Goal: Task Accomplishment & Management: Use online tool/utility

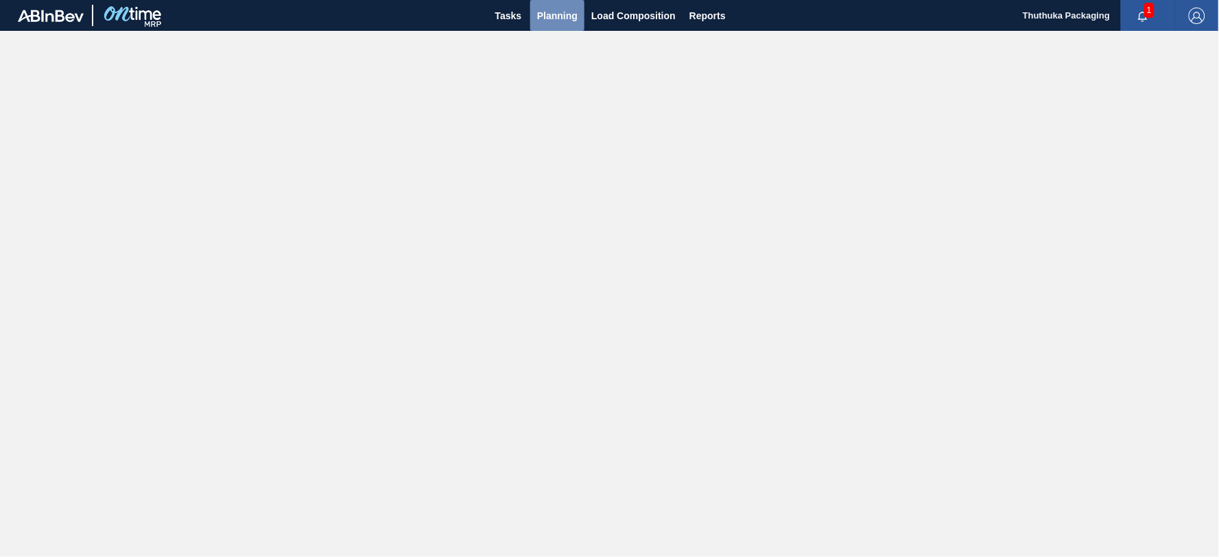
click at [560, 17] on span "Planning" at bounding box center [557, 16] width 40 height 16
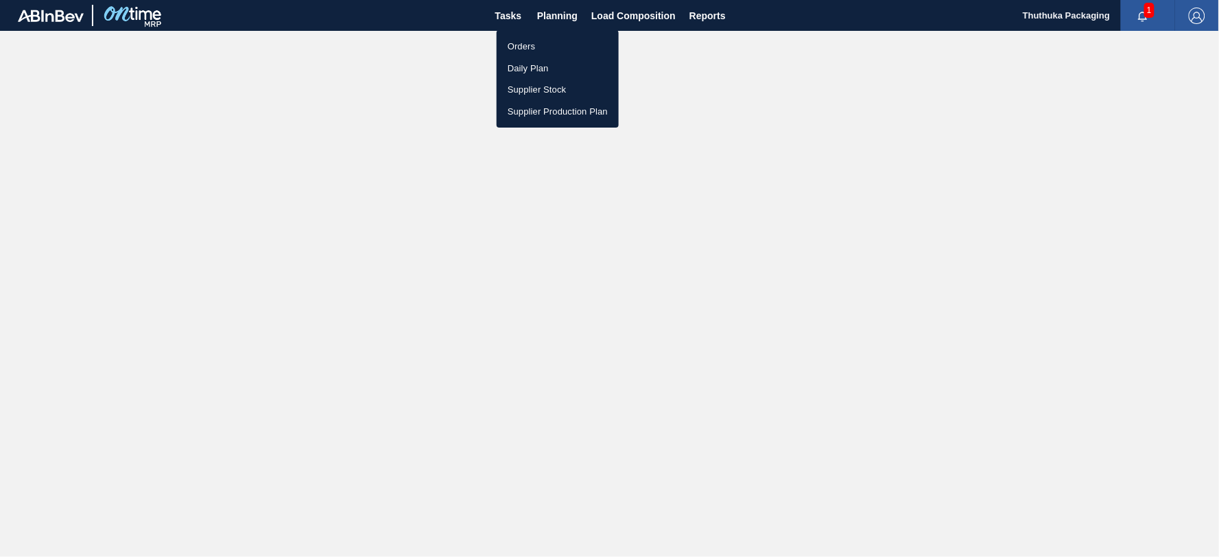
click at [524, 43] on li "Orders" at bounding box center [558, 47] width 122 height 22
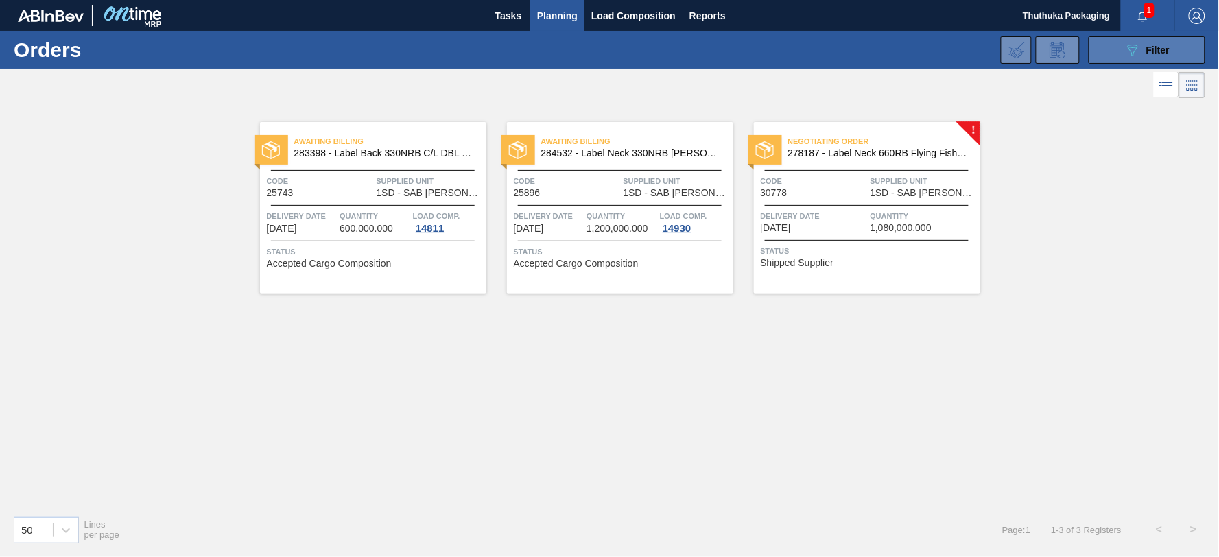
click at [1112, 56] on button "089F7B8B-B2A5-4AFE-B5C0-19BA573D28AC Filter" at bounding box center [1147, 49] width 117 height 27
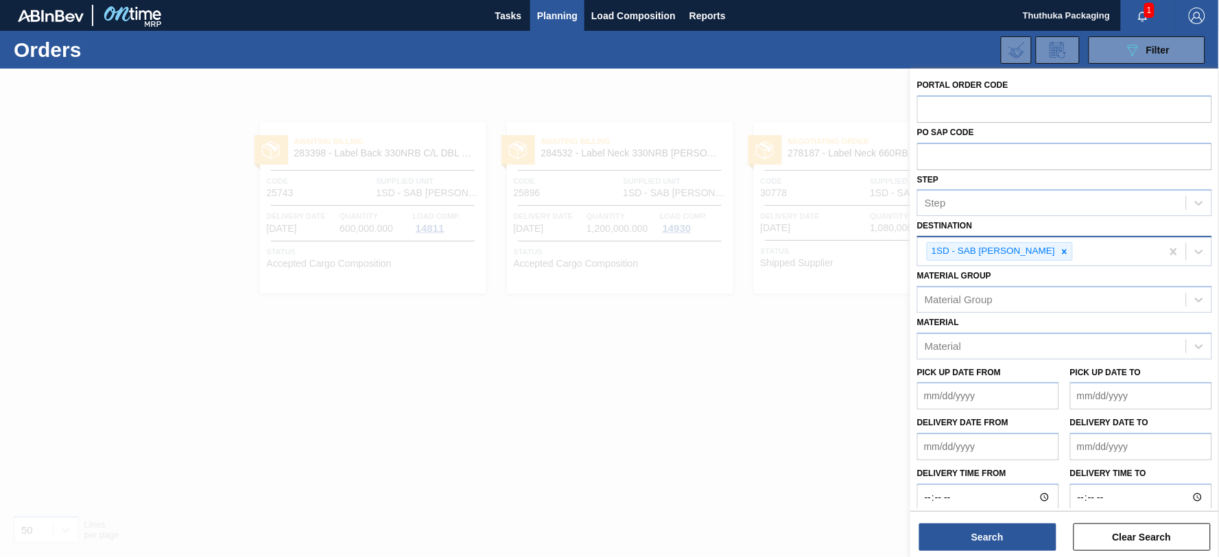
click at [1063, 250] on icon at bounding box center [1065, 251] width 5 height 5
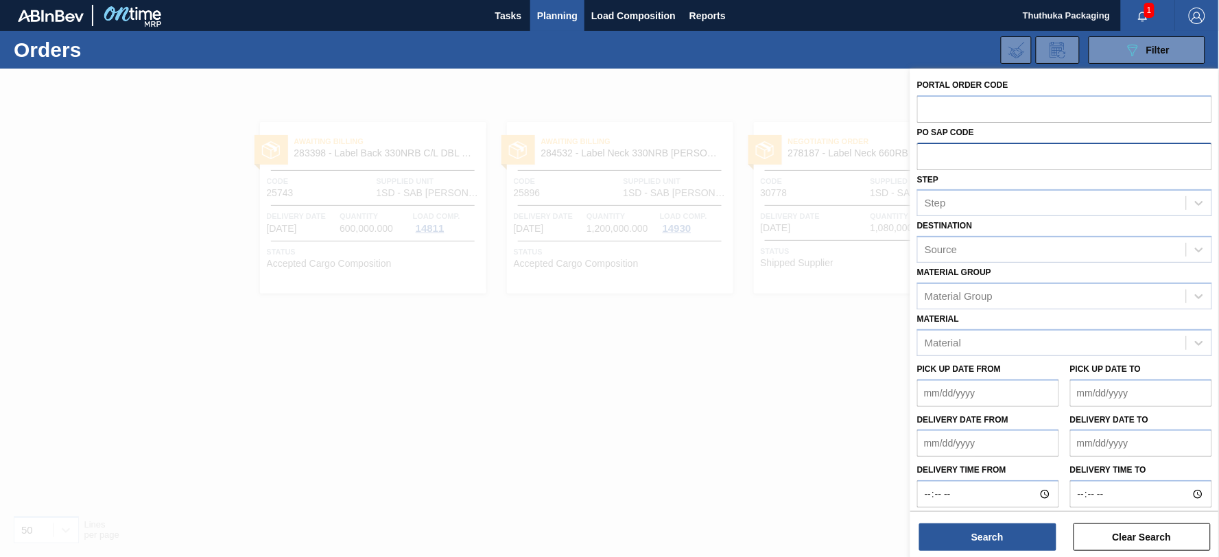
click at [929, 152] on input "text" at bounding box center [1064, 156] width 295 height 26
type input "30863"
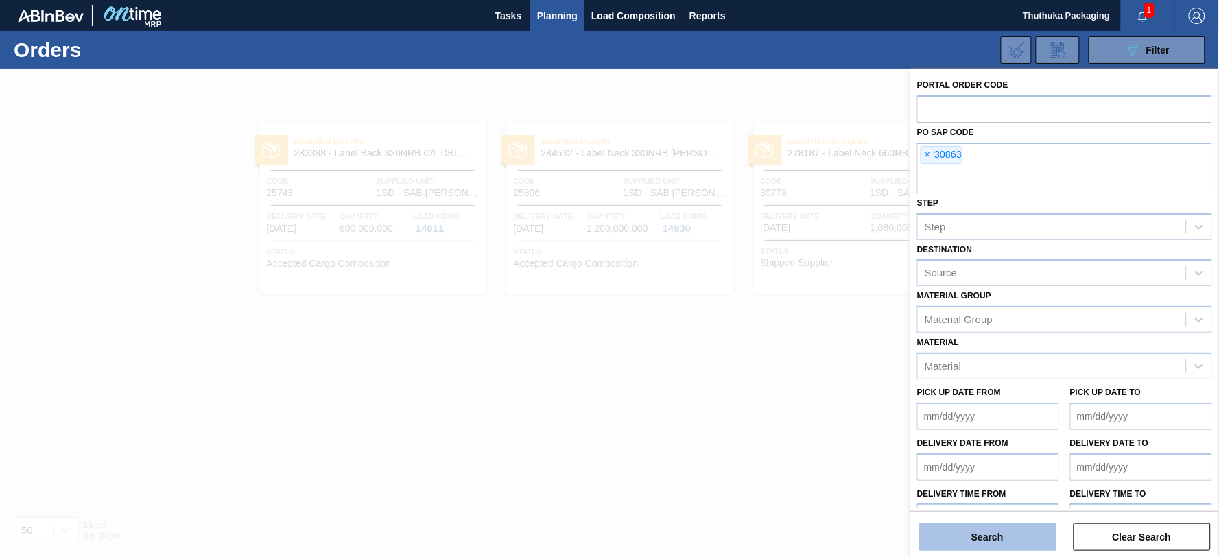
click at [1017, 537] on button "Search" at bounding box center [988, 537] width 137 height 27
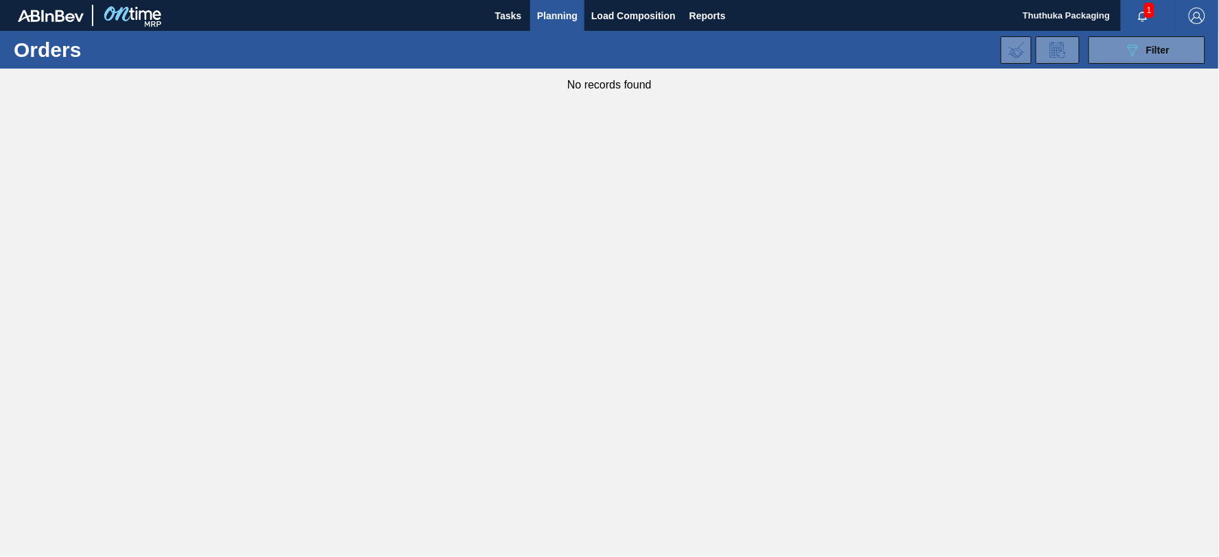
click at [568, 16] on span "Planning" at bounding box center [557, 16] width 40 height 16
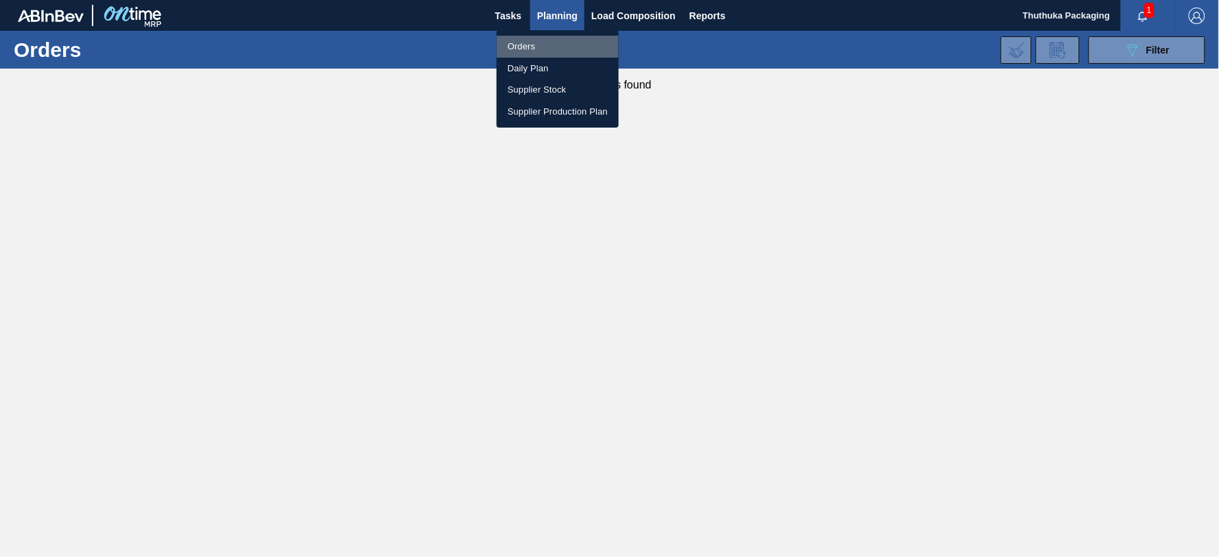
click at [526, 46] on li "Orders" at bounding box center [558, 47] width 122 height 22
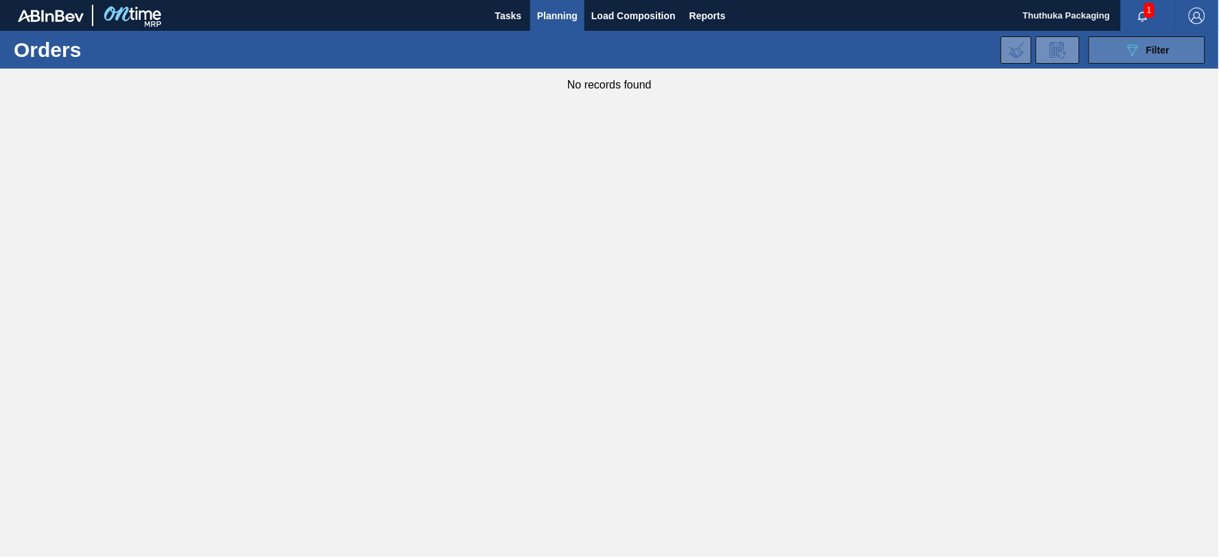
click at [1148, 43] on div "089F7B8B-B2A5-4AFE-B5C0-19BA573D28AC Filter" at bounding box center [1147, 50] width 45 height 16
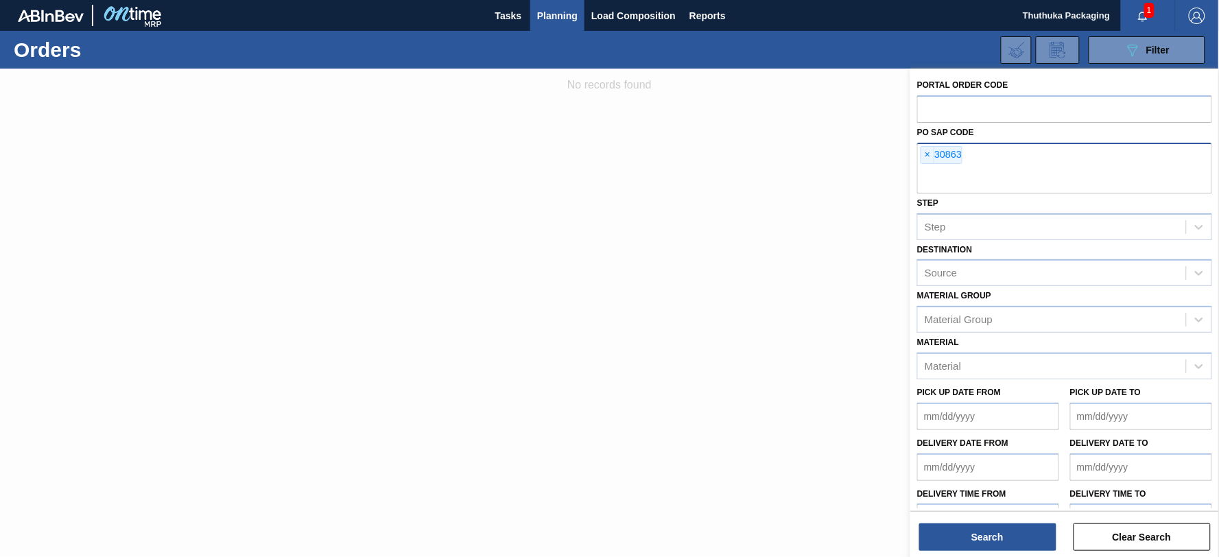
click at [984, 149] on div "× 30863" at bounding box center [1064, 168] width 295 height 51
click at [930, 153] on span "×" at bounding box center [928, 155] width 13 height 16
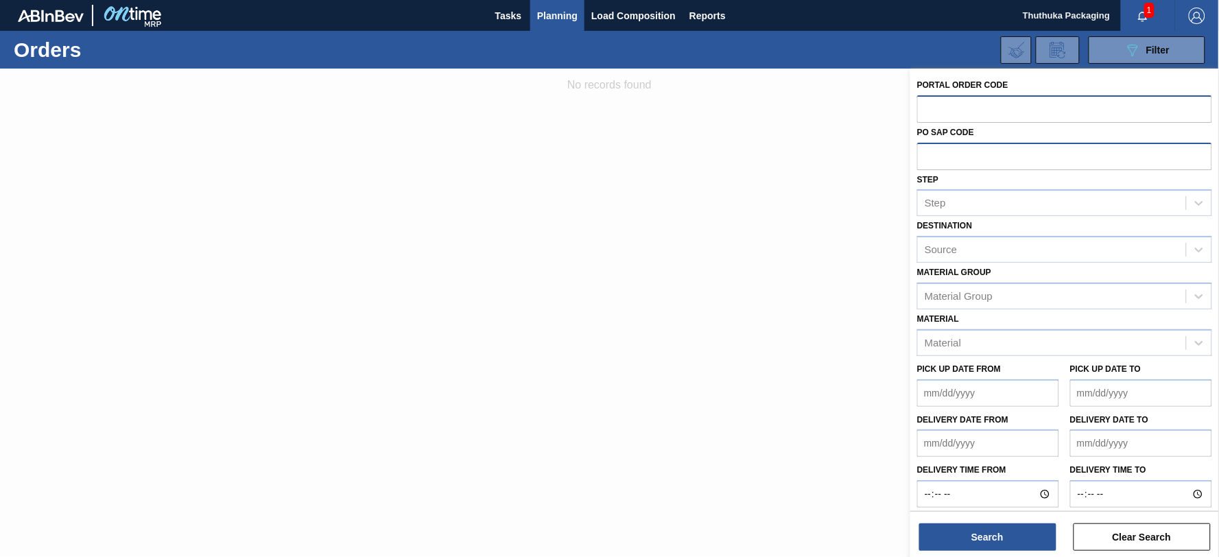
click at [931, 108] on input "text" at bounding box center [1064, 108] width 295 height 26
type input "30863"
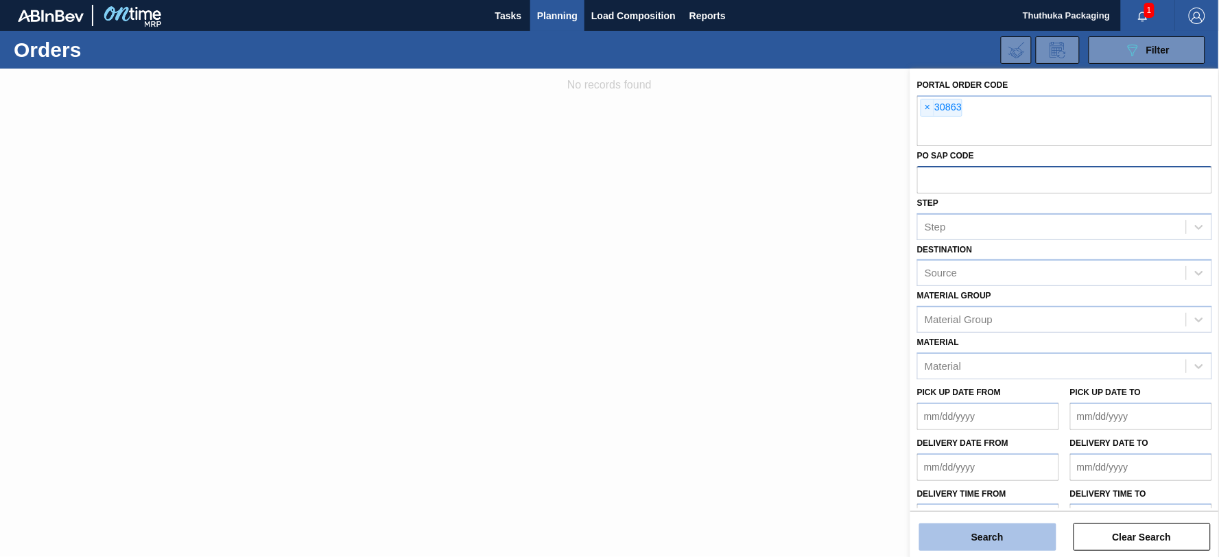
click at [1028, 539] on button "Search" at bounding box center [988, 537] width 137 height 27
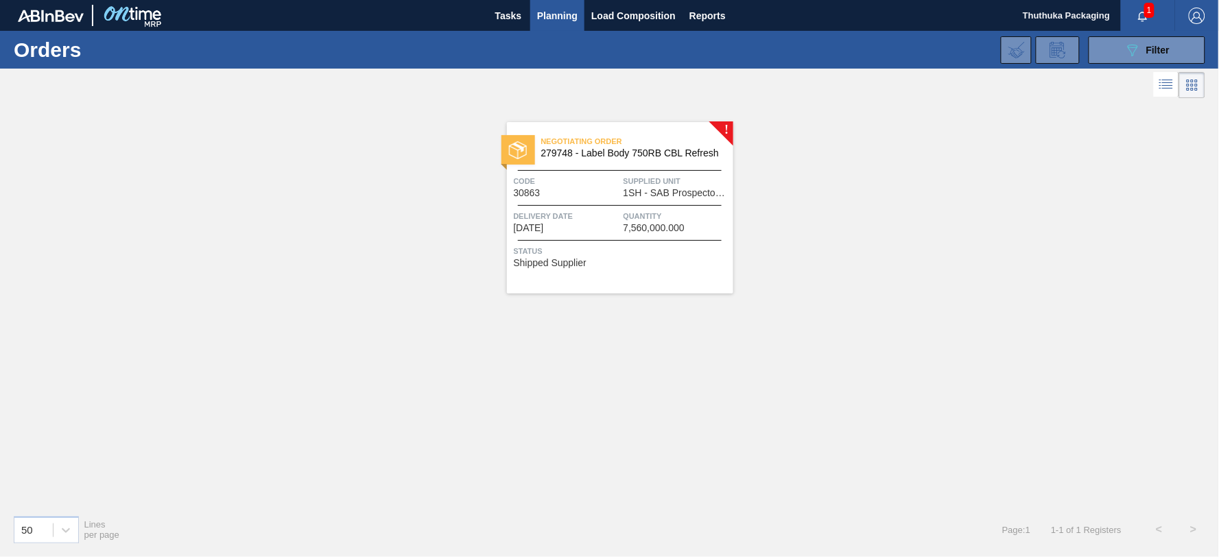
click at [638, 152] on span "279748 - Label Body 750RB CBL Refresh" at bounding box center [631, 153] width 181 height 10
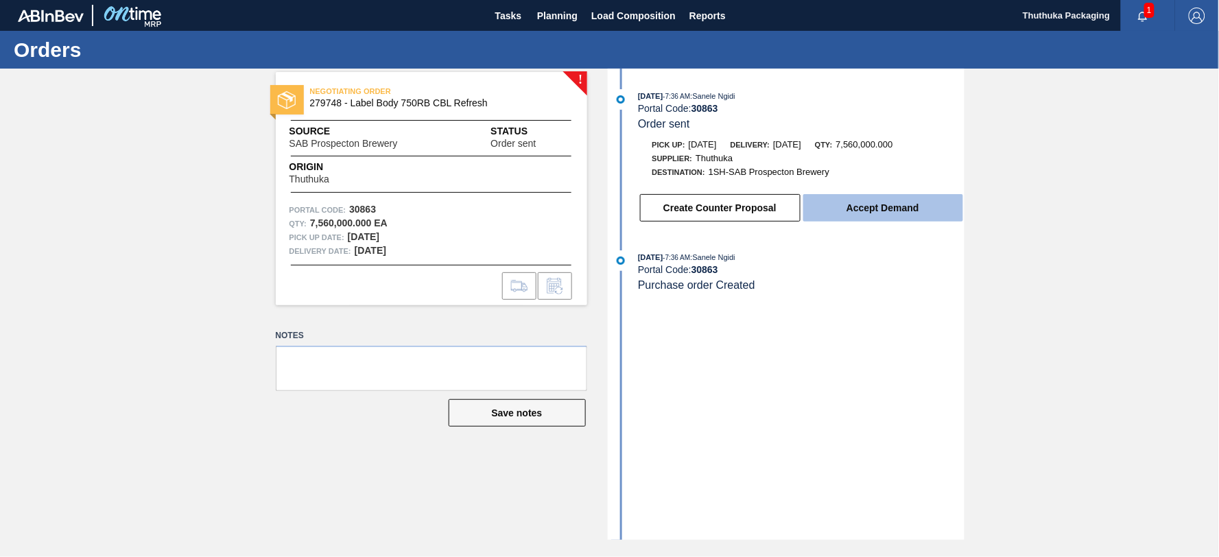
click at [822, 208] on button "Accept Demand" at bounding box center [884, 207] width 160 height 27
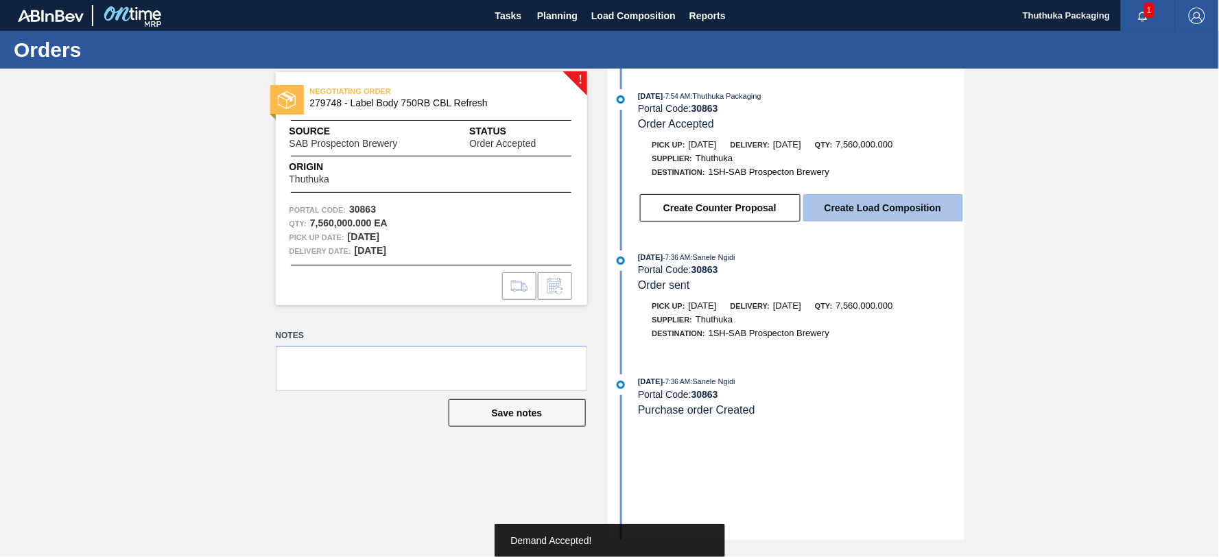
click at [867, 207] on button "Create Load Composition" at bounding box center [884, 207] width 160 height 27
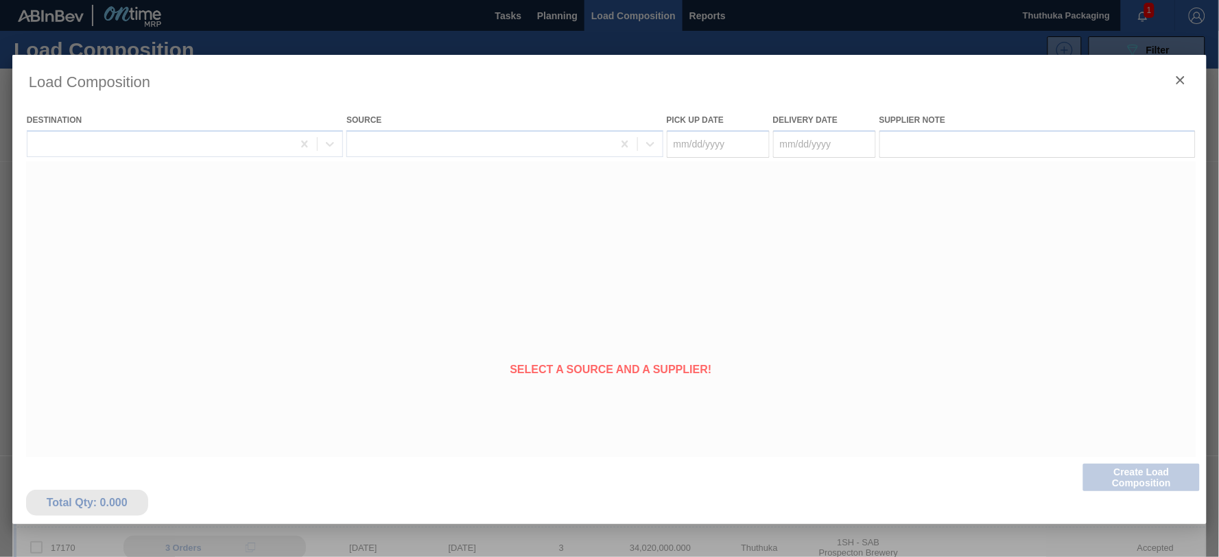
type Date "[DATE]"
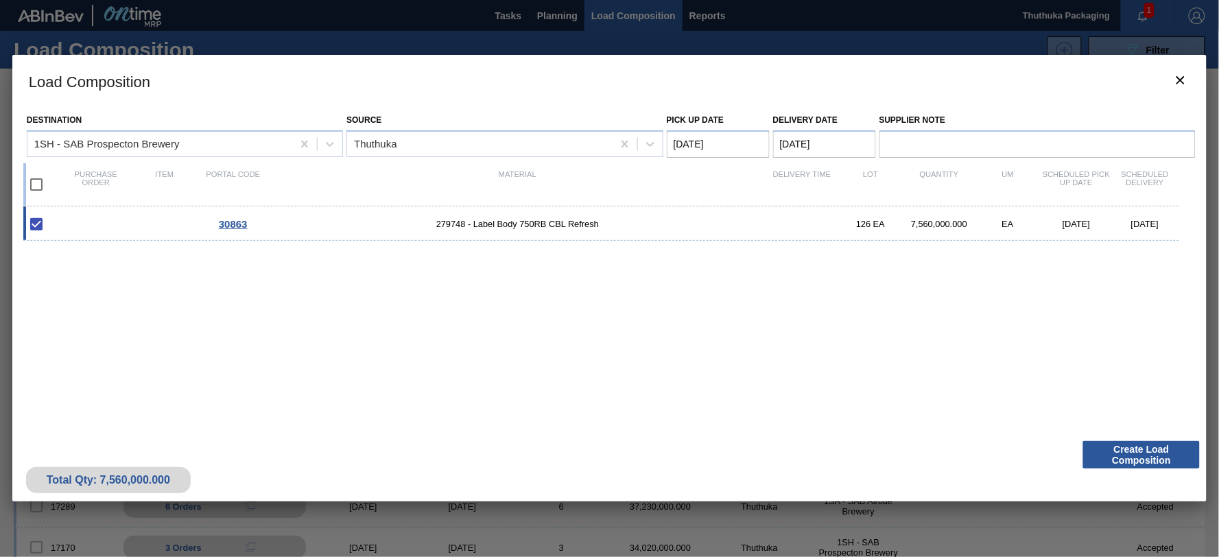
click at [41, 180] on input "checkbox" at bounding box center [36, 184] width 29 height 29
checkbox input "true"
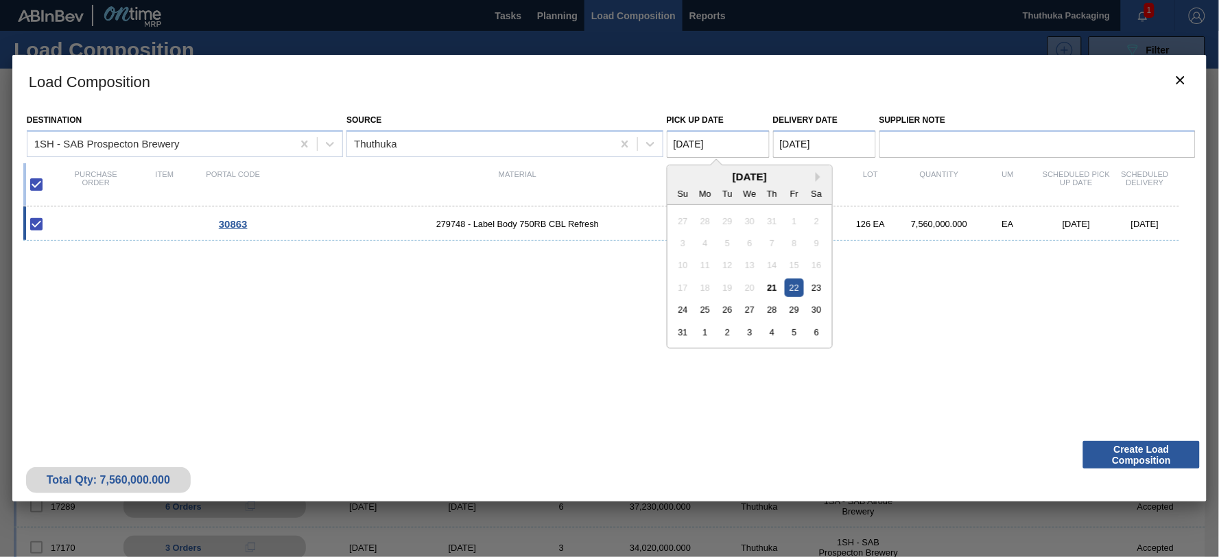
click at [729, 146] on Date "[DATE]" at bounding box center [718, 143] width 103 height 27
click at [767, 287] on div "21" at bounding box center [772, 288] width 19 height 19
type Date "[DATE]"
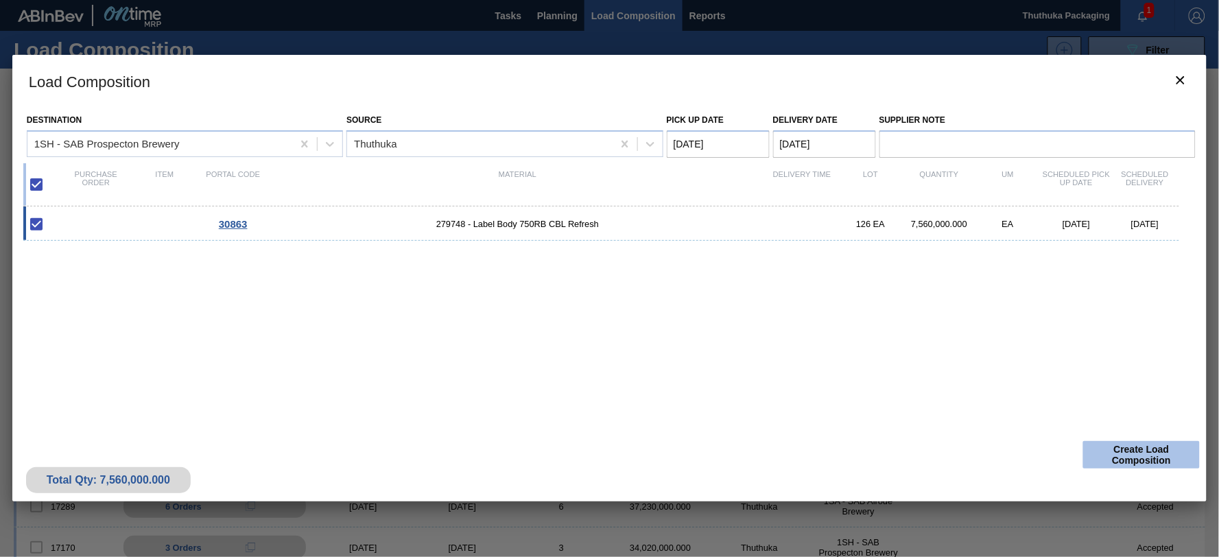
click at [1134, 455] on button "Create Load Composition" at bounding box center [1142, 454] width 117 height 27
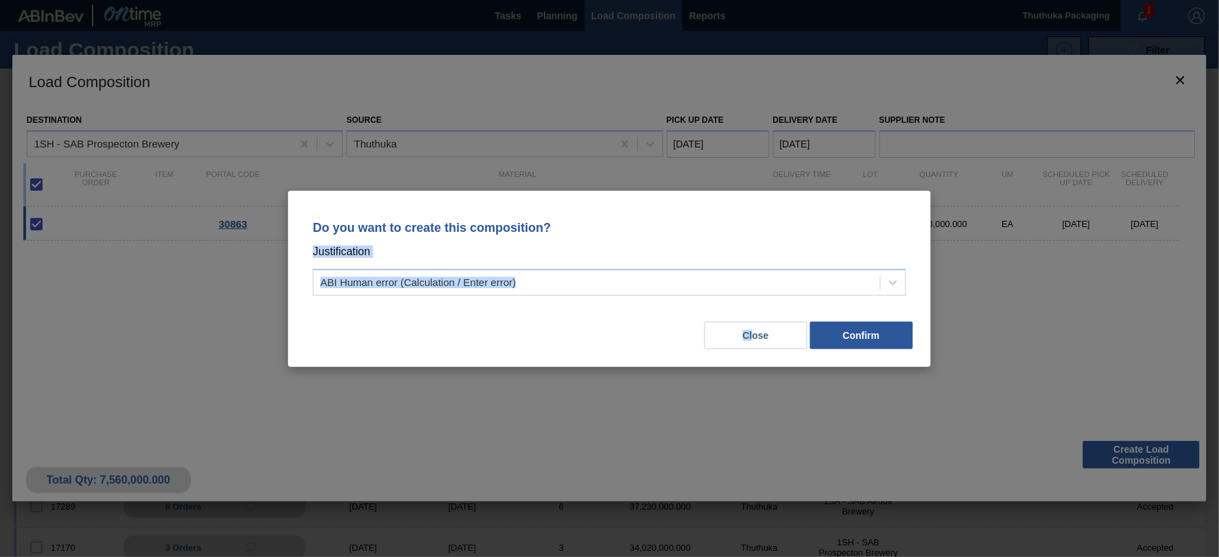
drag, startPoint x: 804, startPoint y: 208, endPoint x: 752, endPoint y: 305, distance: 110.5
click at [752, 305] on div "Do you want to create this composition? Justification ABI Human error (Calculat…" at bounding box center [609, 279] width 643 height 176
click at [764, 338] on button "Close" at bounding box center [756, 335] width 103 height 27
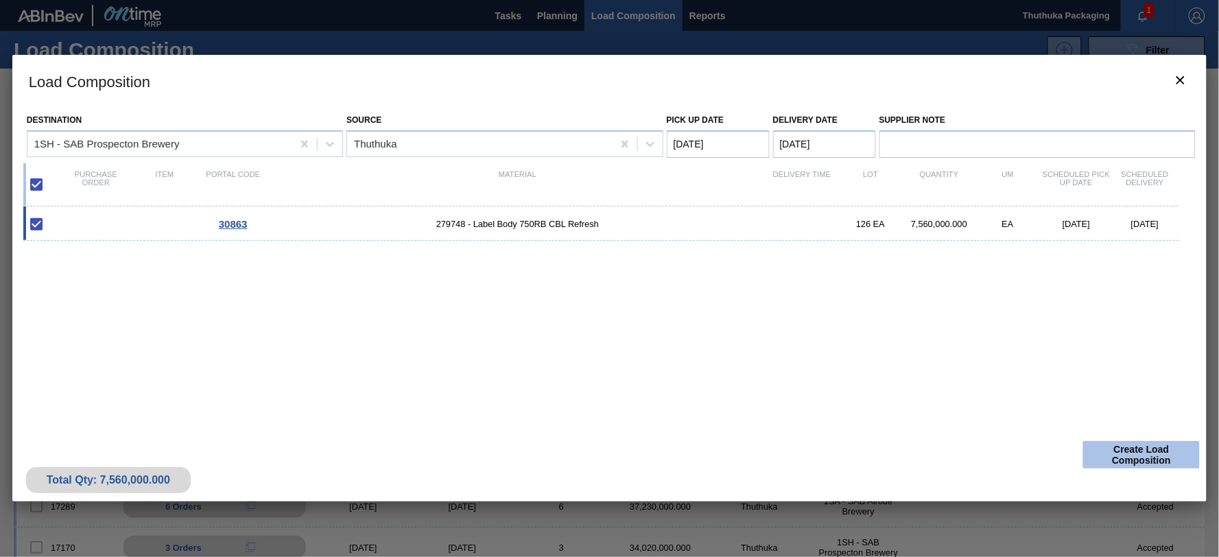
click at [1114, 456] on button "Create Load Composition" at bounding box center [1142, 454] width 117 height 27
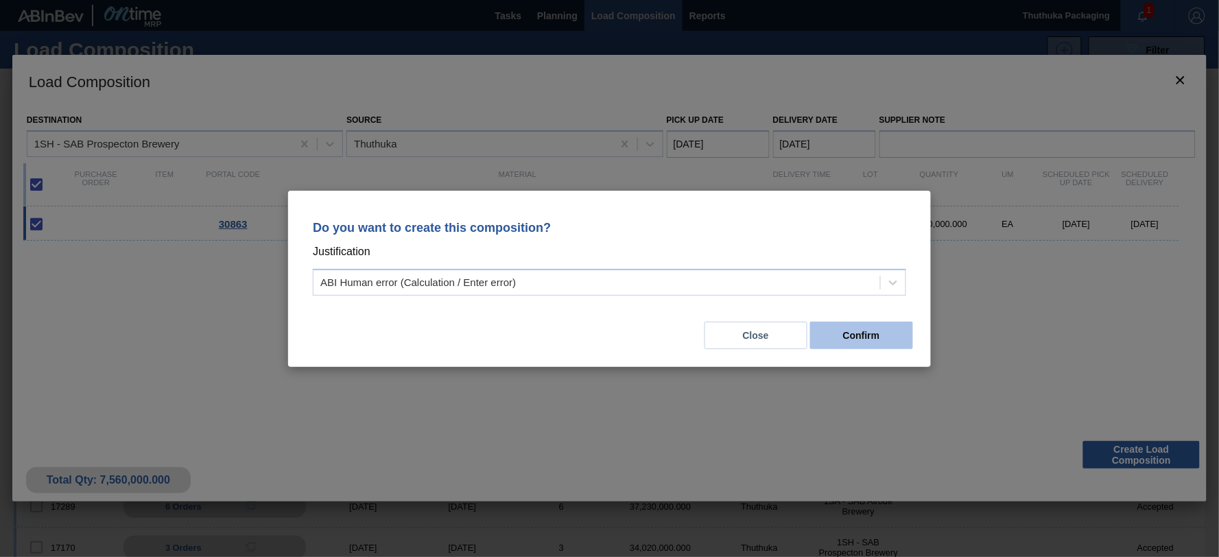
click at [842, 335] on button "Confirm" at bounding box center [861, 335] width 103 height 27
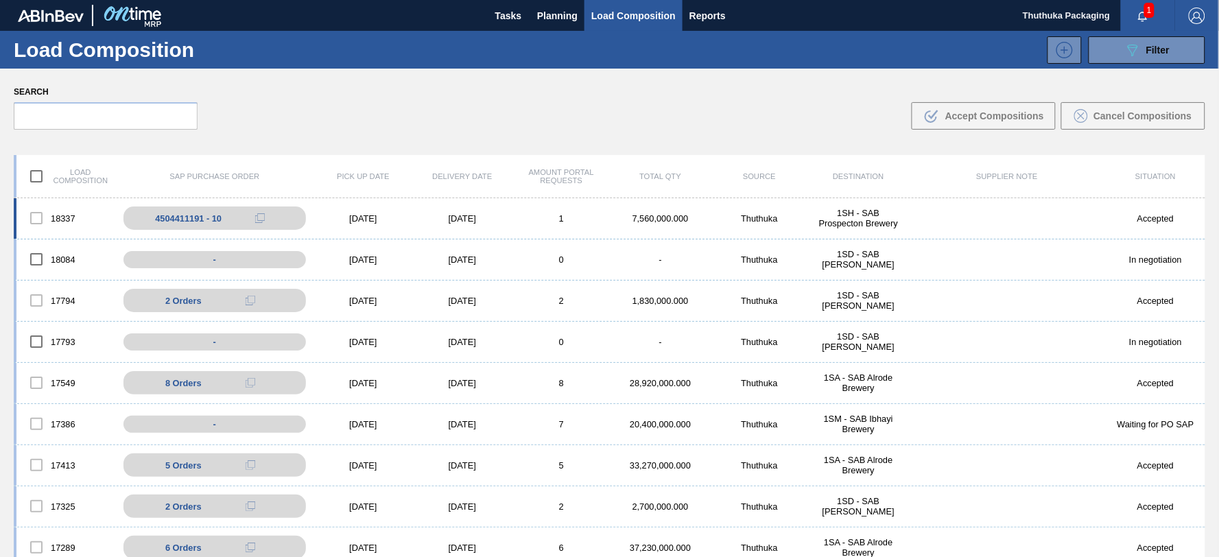
click at [676, 216] on div "7,560,000.000" at bounding box center [660, 218] width 99 height 10
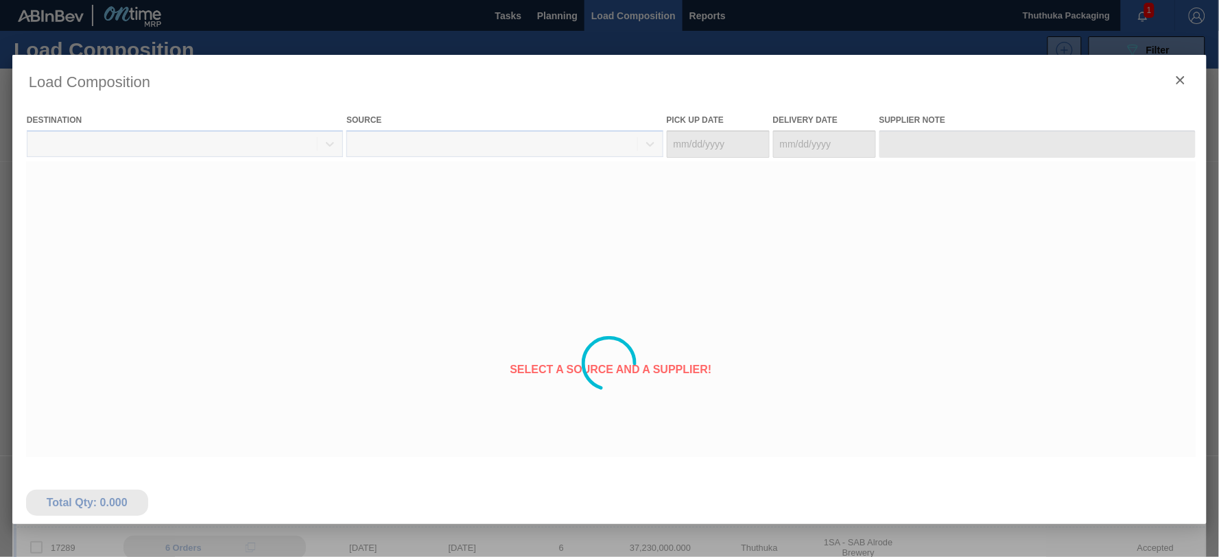
type Date "[DATE]"
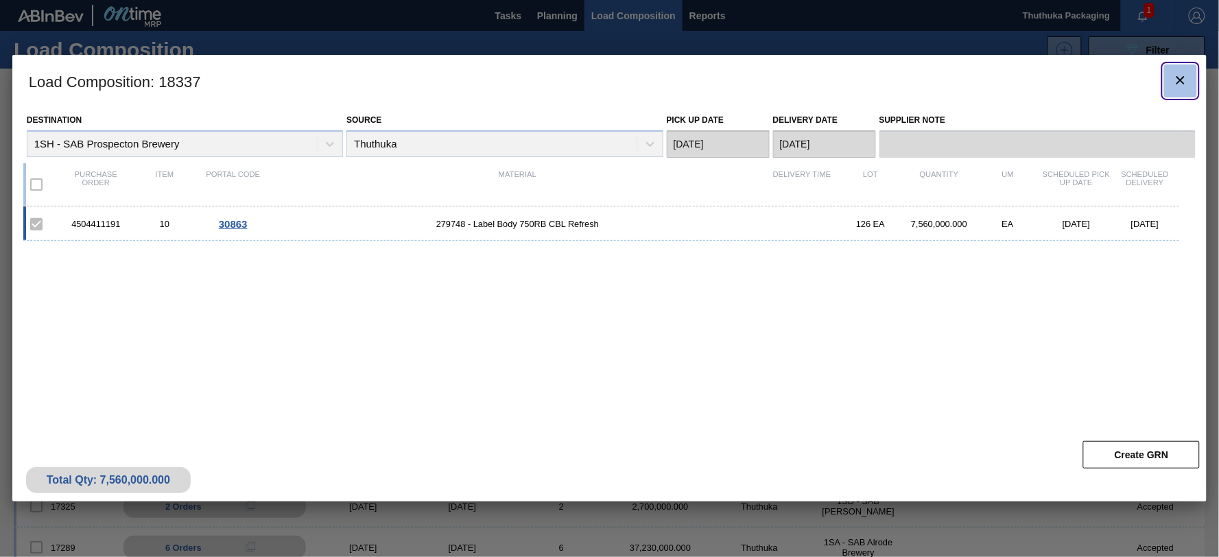
click at [1189, 80] on icon "botão de ícone" at bounding box center [1181, 80] width 16 height 16
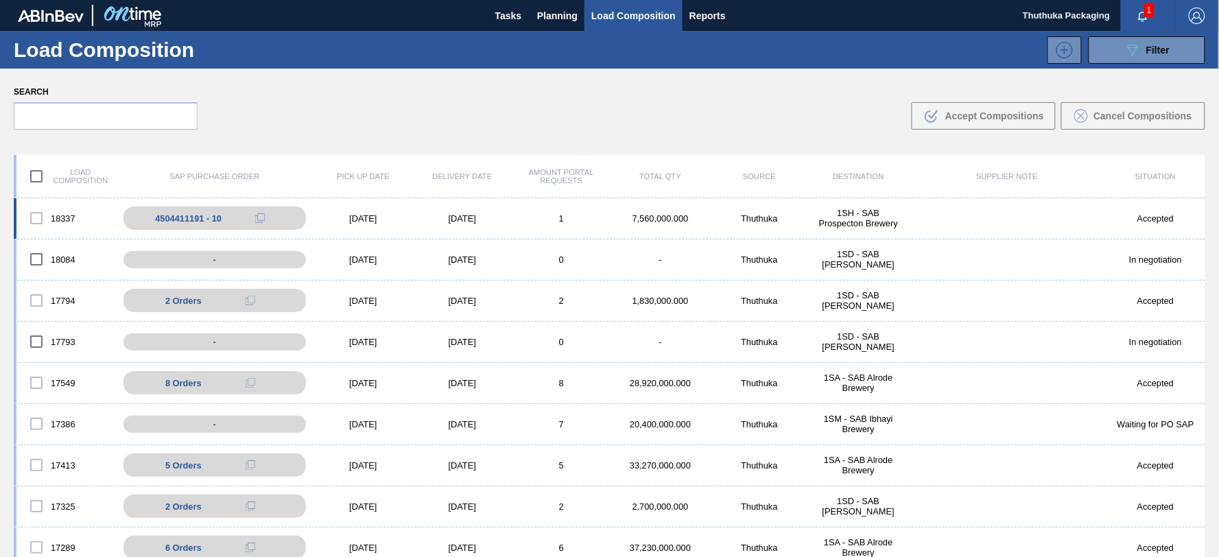
click at [743, 214] on div "Thuthuka" at bounding box center [759, 218] width 99 height 10
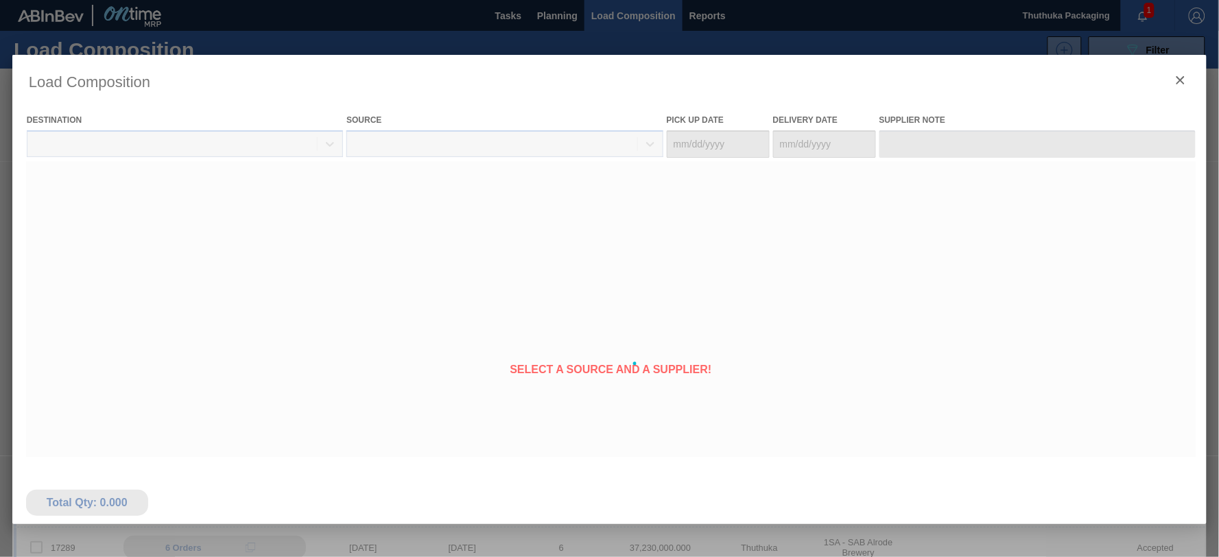
type Date "[DATE]"
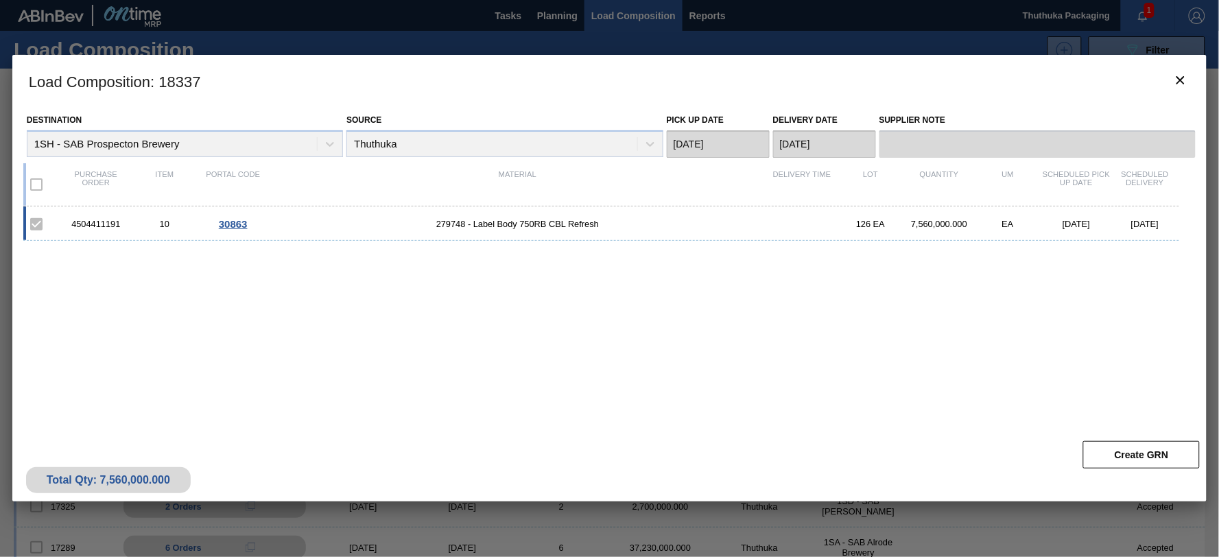
click at [101, 221] on div "4504411191" at bounding box center [96, 224] width 69 height 10
copy div "4504411191"
click at [446, 224] on span "279748 - Label Body 750RB CBL Refresh" at bounding box center [518, 224] width 500 height 10
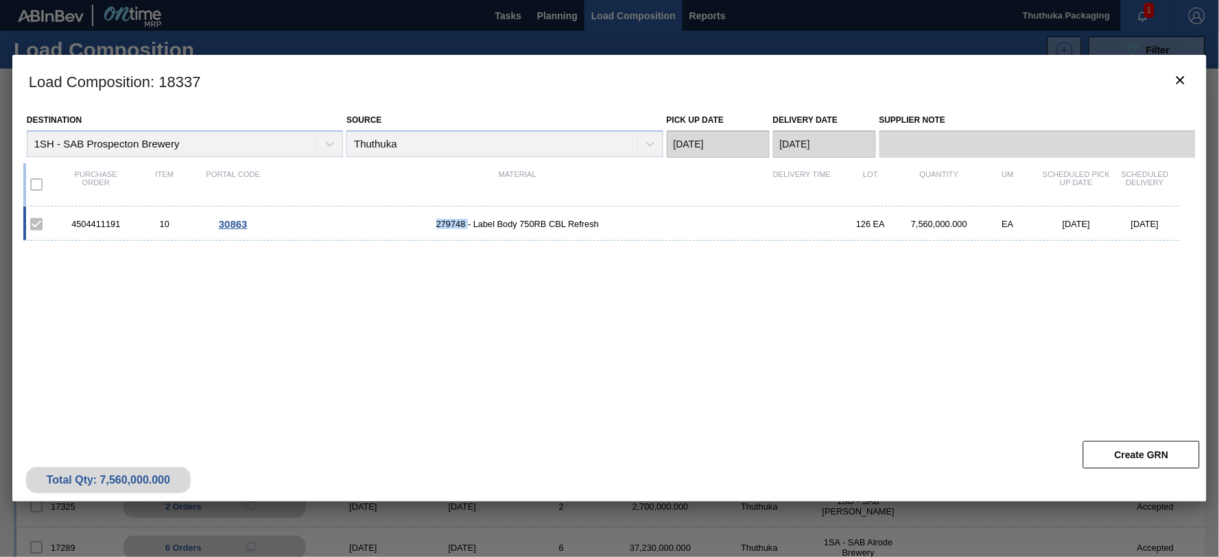
copy span "279748"
